Goal: Check status: Check status

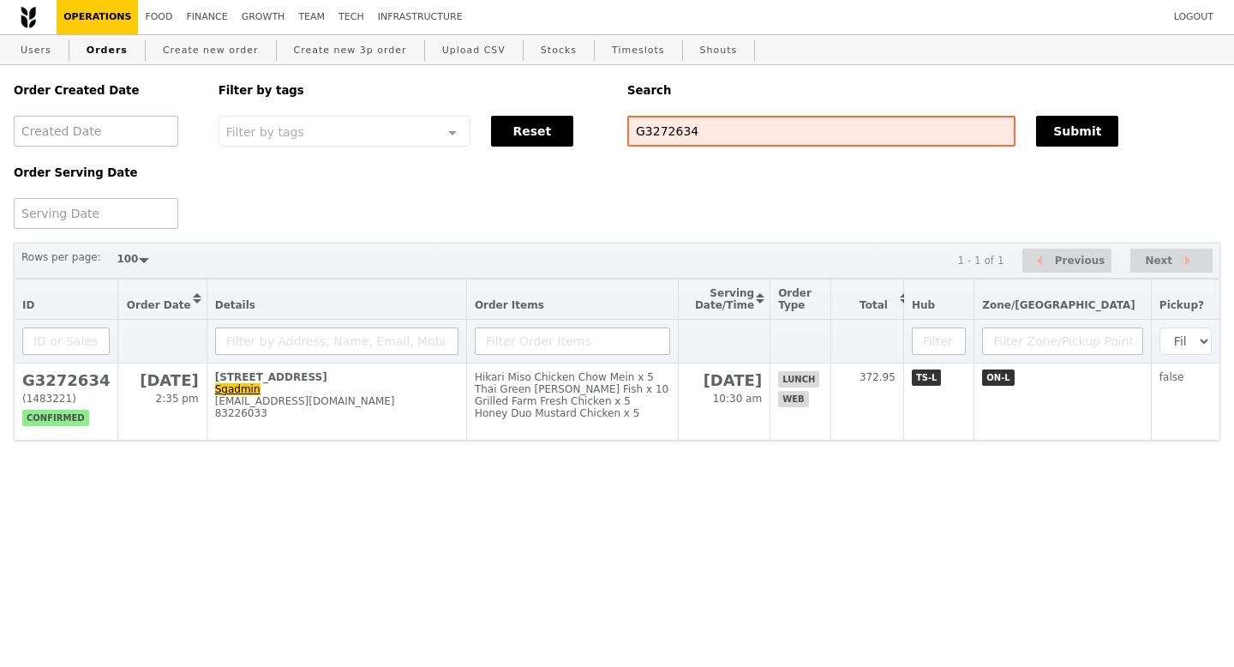
select select "100"
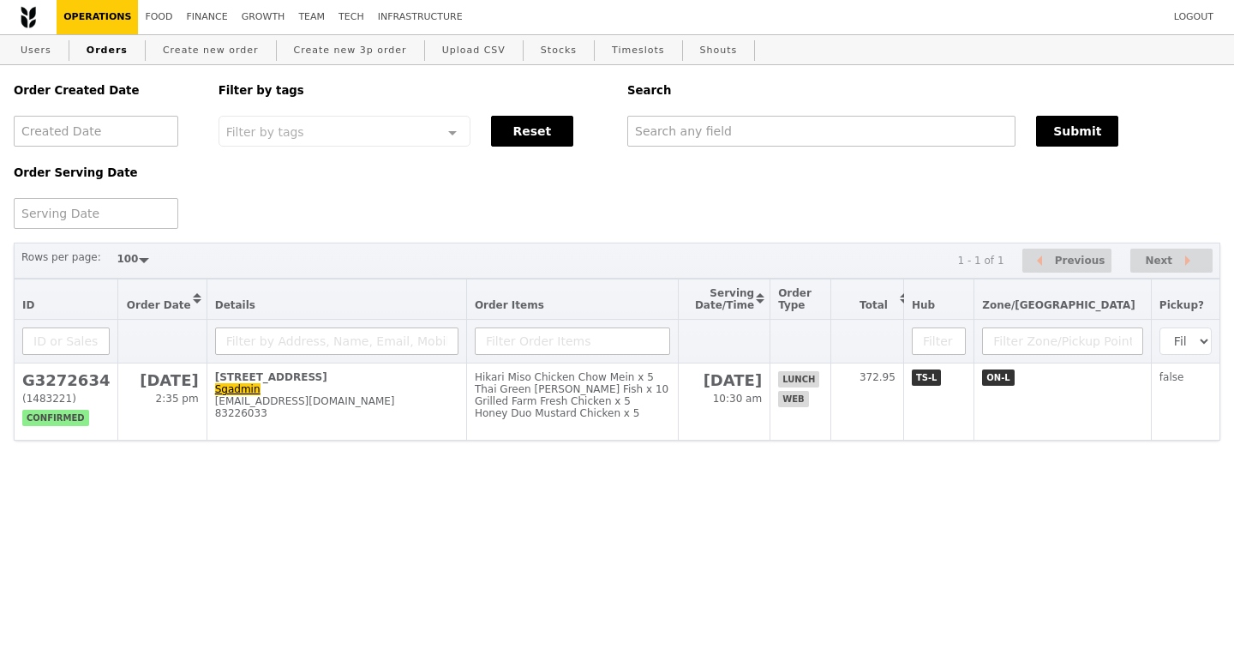
click at [620, 190] on div "Order Created Date Order Serving Date Filter by tags Filter by tags Meal_Plan W…" at bounding box center [616, 147] width 1227 height 164
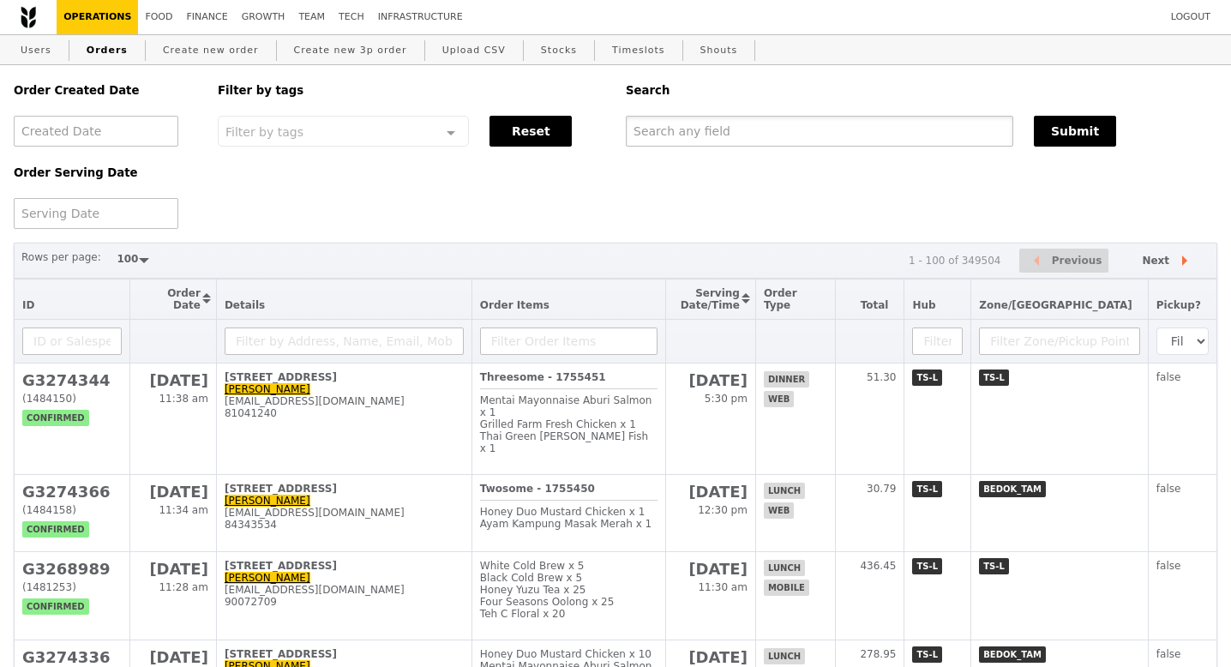
click at [689, 135] on input "text" at bounding box center [819, 131] width 387 height 31
paste input "GA3270256"
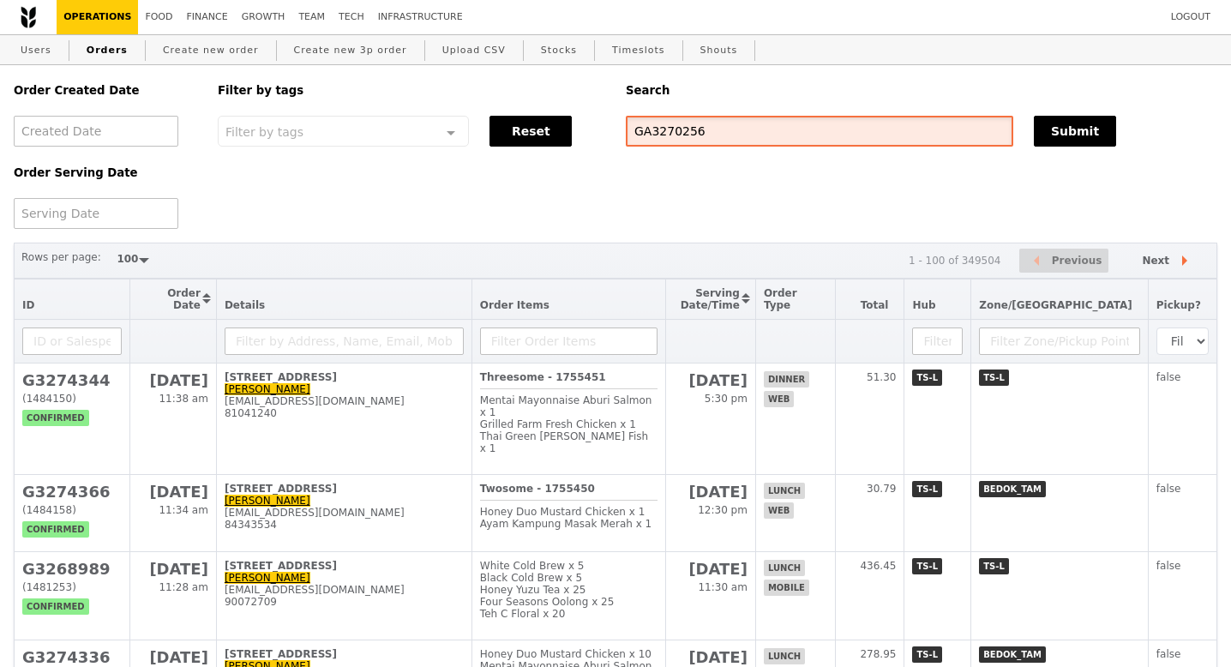
type input "GA3270256"
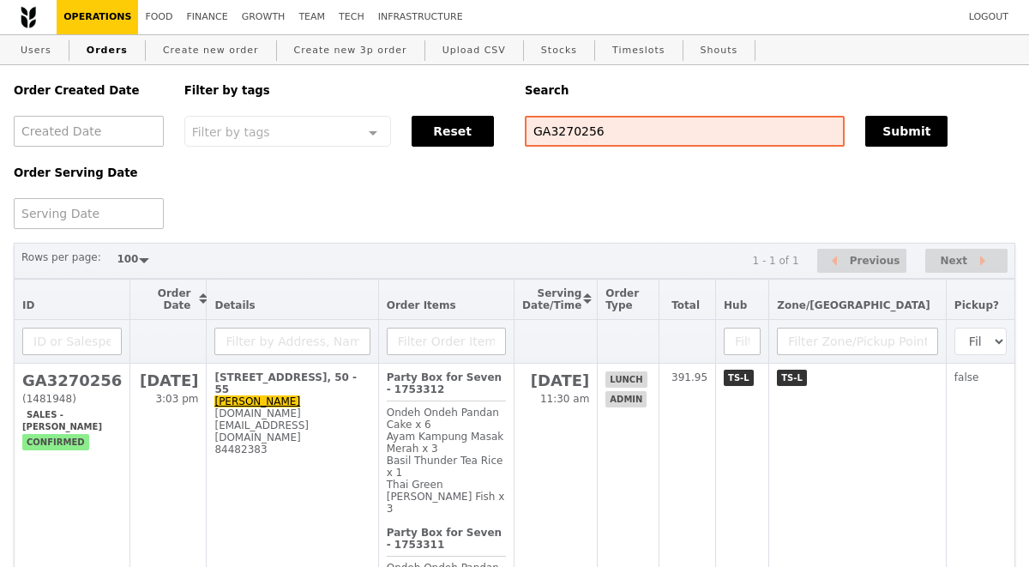
select select "100"
